Goal: Task Accomplishment & Management: Use online tool/utility

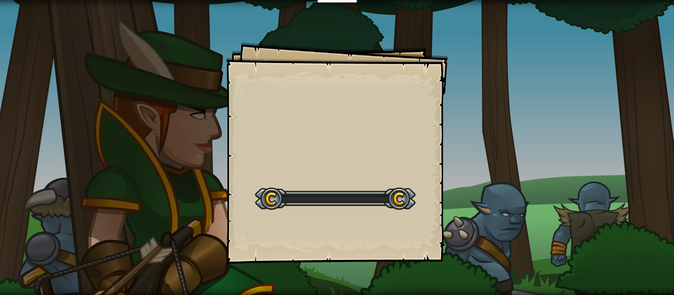
click at [324, 93] on div "Goals Start Level Erro ao carregar do servidor Você precisa de uma assinatura p…" at bounding box center [337, 153] width 222 height 222
drag, startPoint x: 340, startPoint y: 94, endPoint x: 348, endPoint y: 162, distance: 68.5
click at [348, 158] on div "Goals Start Level Erro ao carregar do servidor Você precisa de uma assinatura p…" at bounding box center [337, 153] width 222 height 222
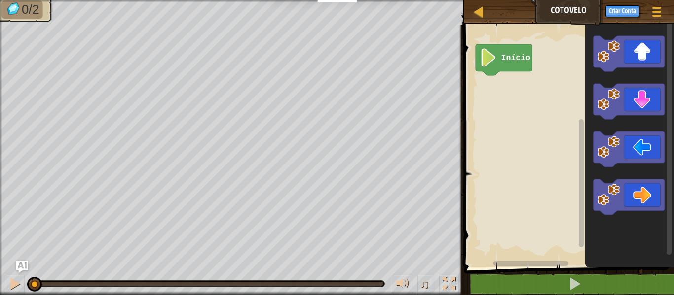
click at [519, 59] on text "Início" at bounding box center [516, 57] width 30 height 9
click at [405, 285] on div at bounding box center [402, 284] width 13 height 13
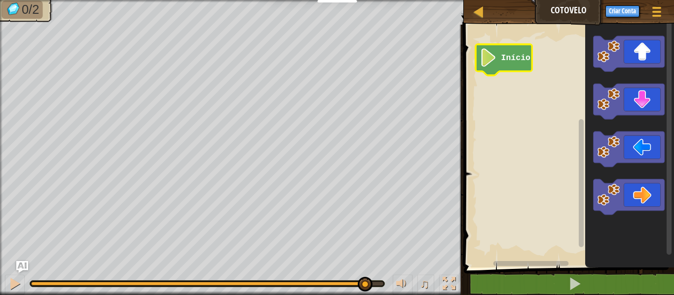
drag, startPoint x: 32, startPoint y: 282, endPoint x: 401, endPoint y: 317, distance: 370.6
click at [401, 0] on html "Educadores Create Free Account School & District Solutions Teacher Toolkit Prev…" at bounding box center [337, 0] width 674 height 0
click at [12, 278] on div at bounding box center [14, 284] width 13 height 13
